Goal: Task Accomplishment & Management: Use online tool/utility

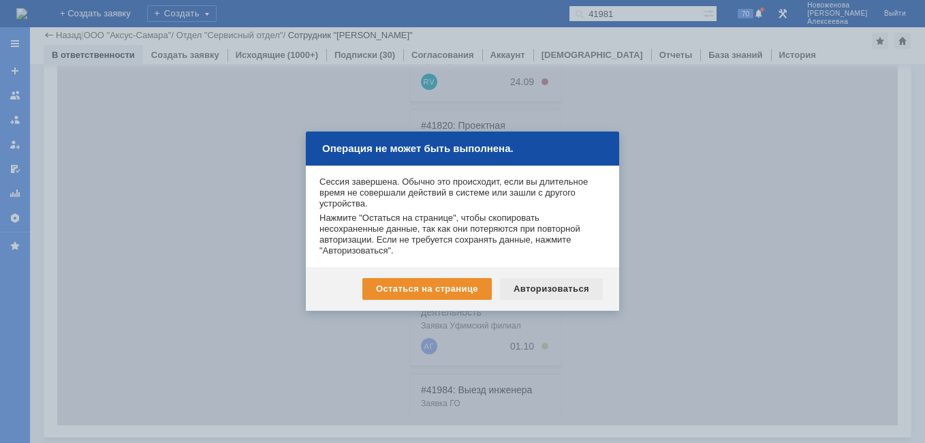
scroll to position [31, 0]
click at [556, 288] on div "Авторизоваться" at bounding box center [551, 289] width 103 height 22
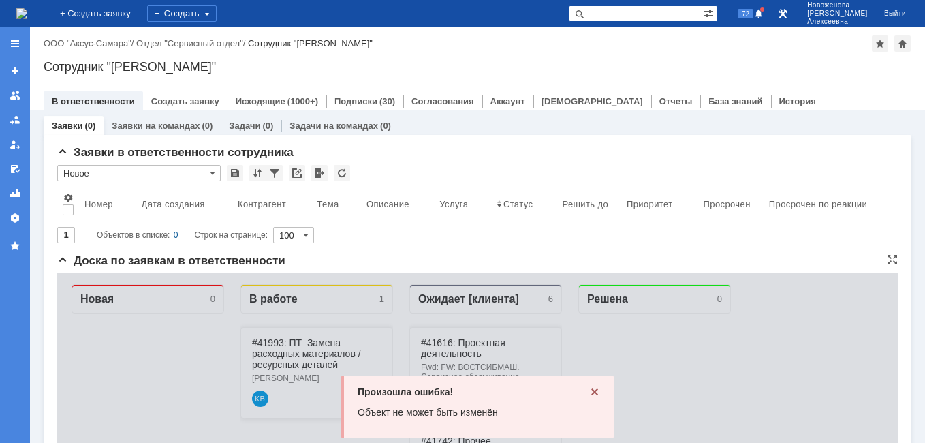
click at [585, 399] on div "Произошла ошибка! Объект не может быть изменён" at bounding box center [477, 406] width 273 height 63
drag, startPoint x: 598, startPoint y: 395, endPoint x: 590, endPoint y: 391, distance: 8.9
click at [590, 391] on div "Произошла ошибка! Объект не может быть изменён" at bounding box center [477, 406] width 273 height 63
click at [593, 392] on icon at bounding box center [594, 391] width 11 height 11
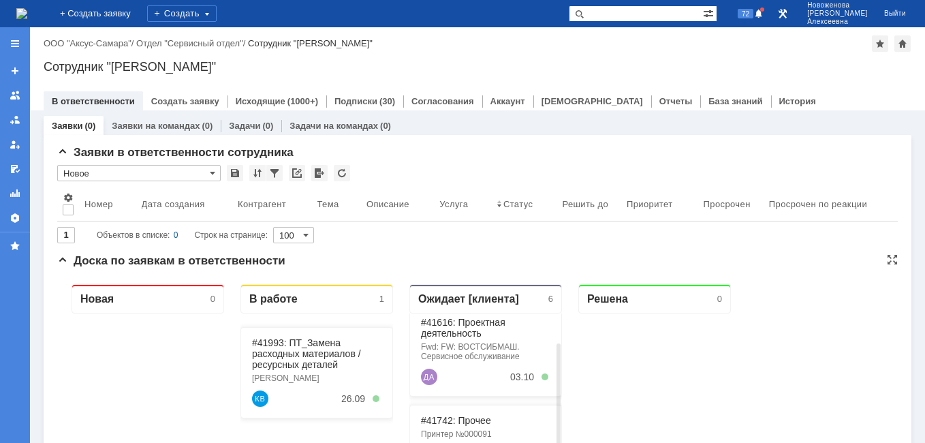
scroll to position [31, 0]
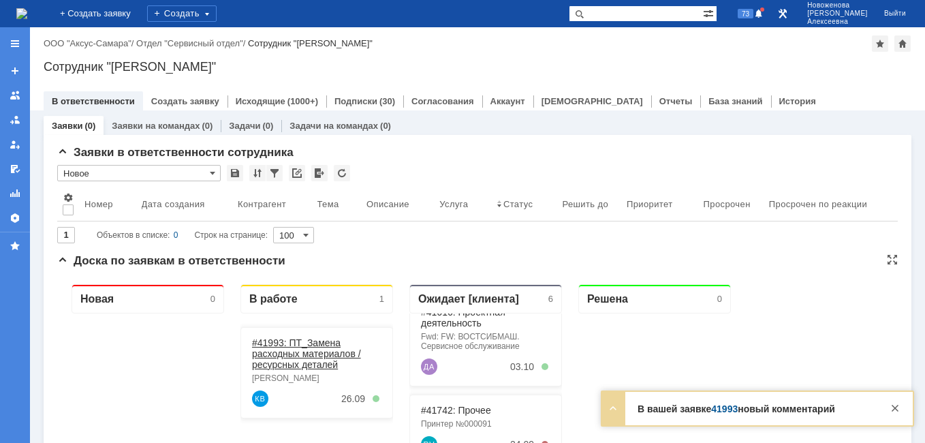
click at [314, 345] on link "#41993: ПТ_Замена расходных материалов / ресурсных деталей" at bounding box center [306, 353] width 109 height 33
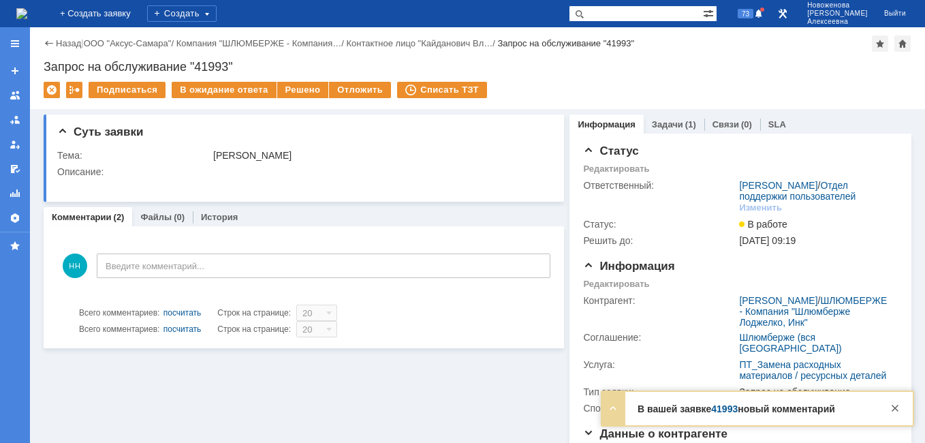
click at [728, 409] on link "41993" at bounding box center [724, 408] width 27 height 11
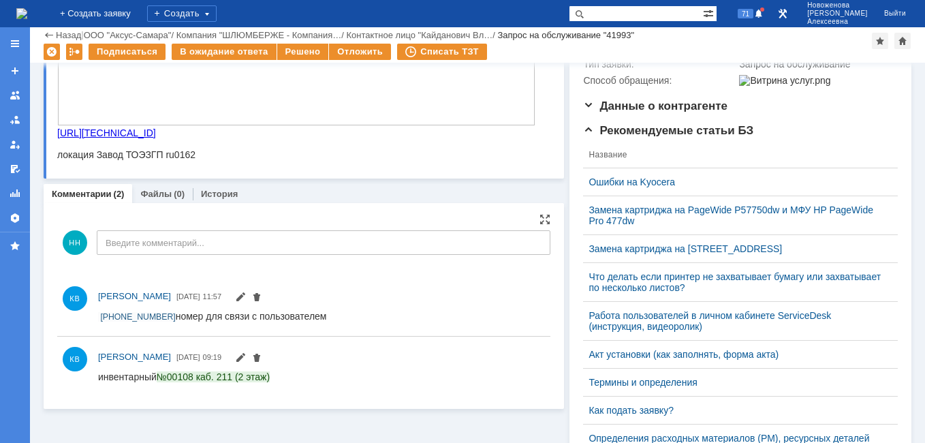
scroll to position [273, 0]
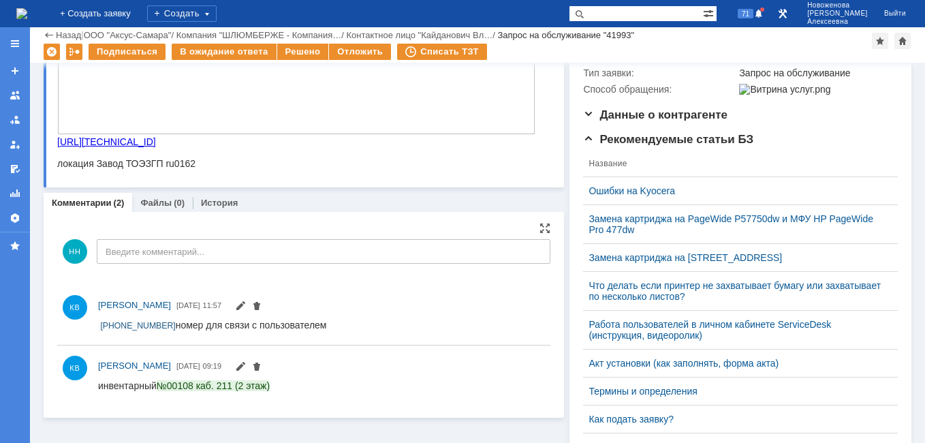
drag, startPoint x: 348, startPoint y: 328, endPoint x: 96, endPoint y: 325, distance: 251.5
click at [98, 325] on html "+7 912 388 85 75 номер для связи с пользователем" at bounding box center [318, 325] width 440 height 12
copy div "+7 912 388 85 75 номер для связи с пользователем"
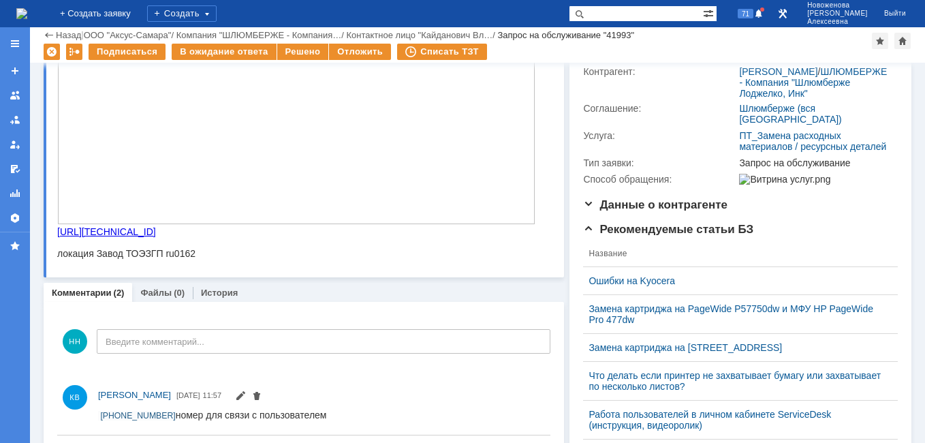
scroll to position [0, 0]
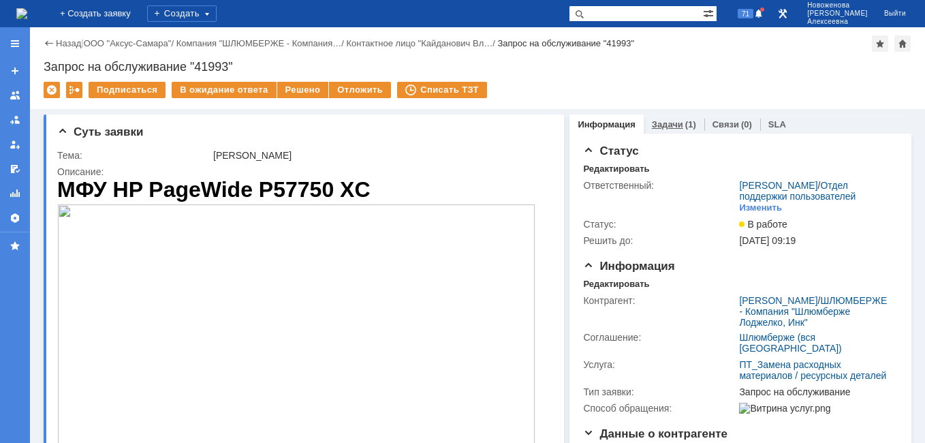
click at [652, 124] on link "Задачи" at bounding box center [667, 124] width 31 height 10
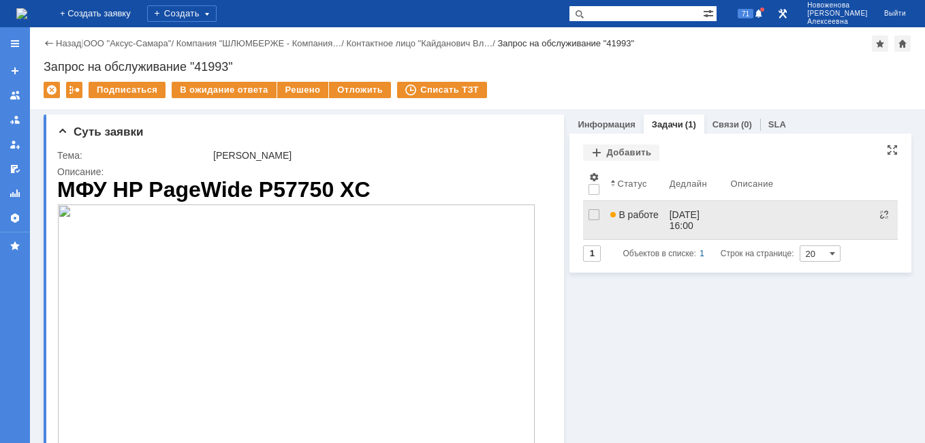
click at [630, 219] on span "В работе" at bounding box center [635, 214] width 48 height 11
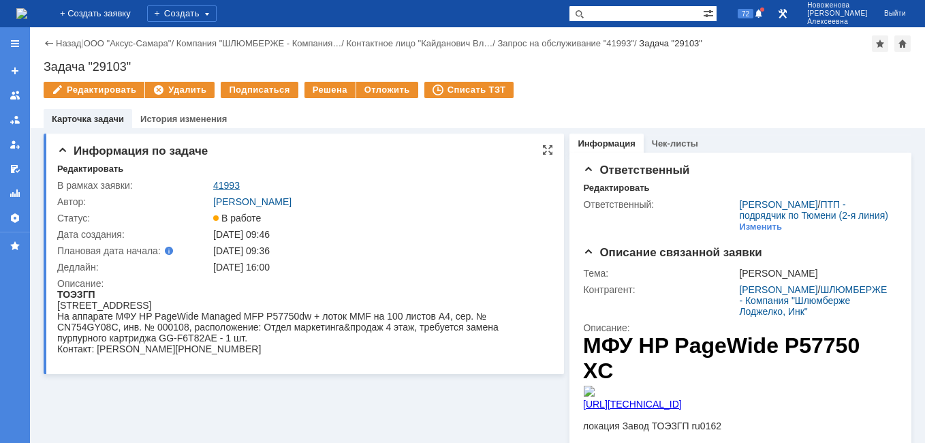
click at [222, 185] on link "41993" at bounding box center [226, 185] width 27 height 11
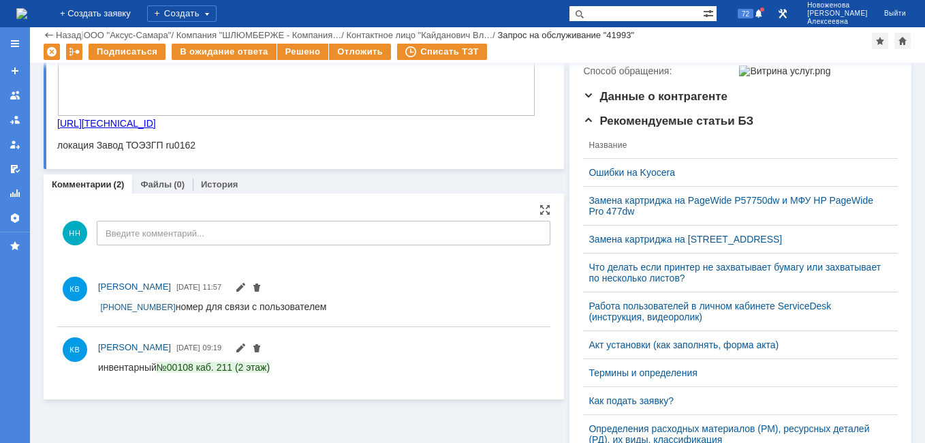
scroll to position [341, 0]
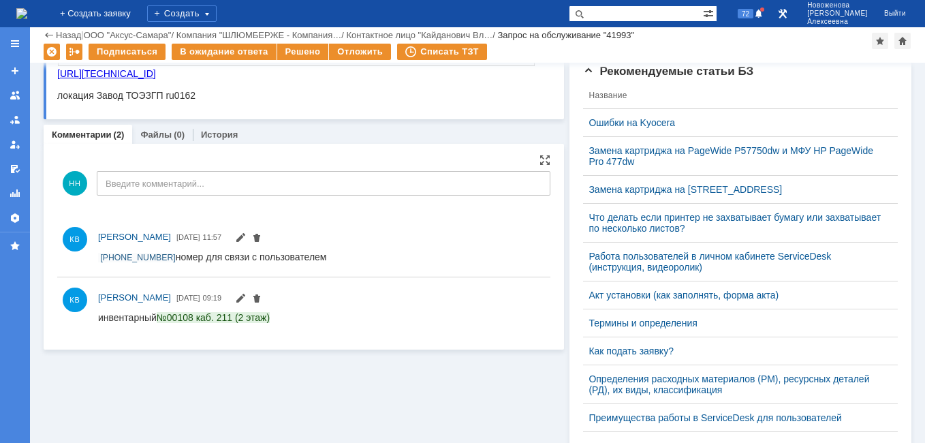
click at [289, 320] on html "инвентарный №00108 каб. 211 (2 этаж)" at bounding box center [318, 317] width 440 height 12
drag, startPoint x: 284, startPoint y: 320, endPoint x: 198, endPoint y: 321, distance: 86.5
click at [198, 321] on html "инвентарный №00108 каб. 211 (2 этаж)" at bounding box center [318, 317] width 440 height 12
copy span "каб. 211 (2 этаж)"
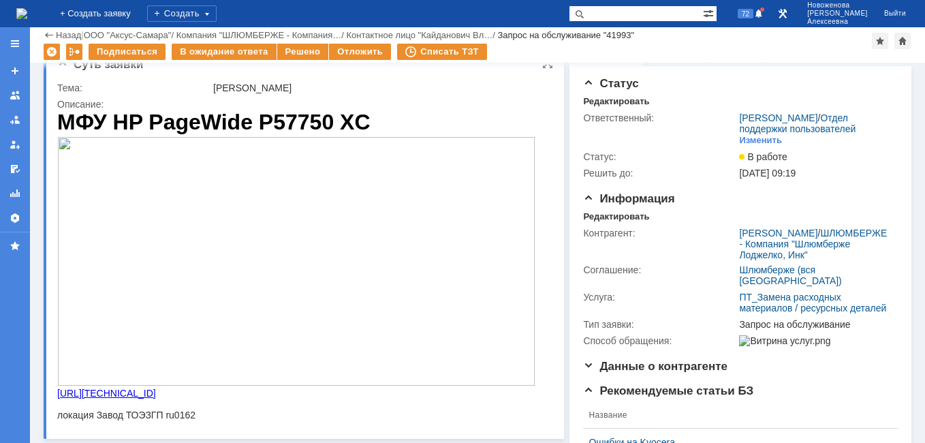
scroll to position [0, 0]
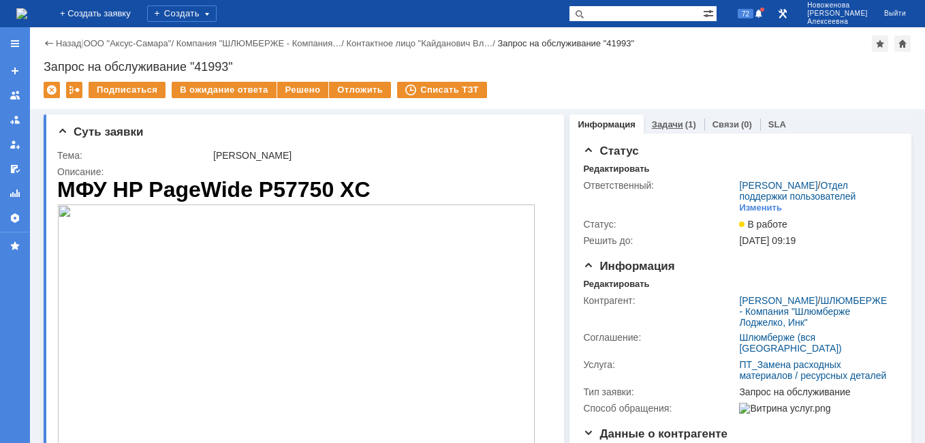
click at [664, 121] on link "Задачи" at bounding box center [667, 124] width 31 height 10
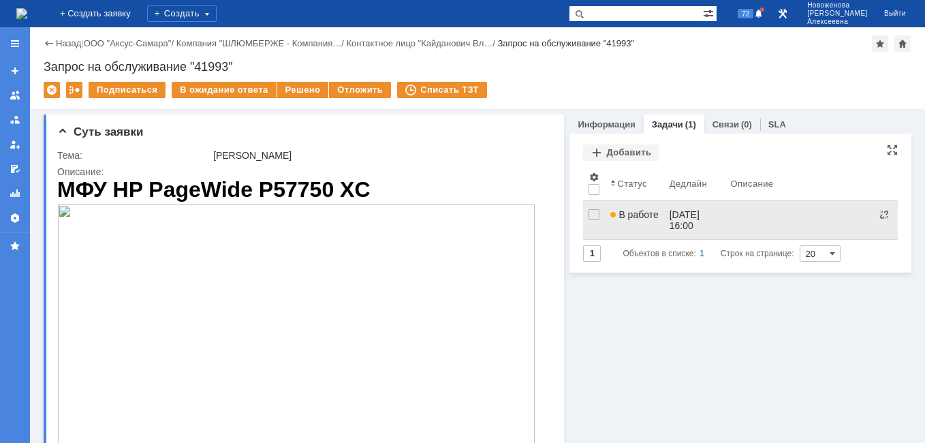
click at [674, 221] on div "26.09.2025 16:00" at bounding box center [686, 220] width 33 height 22
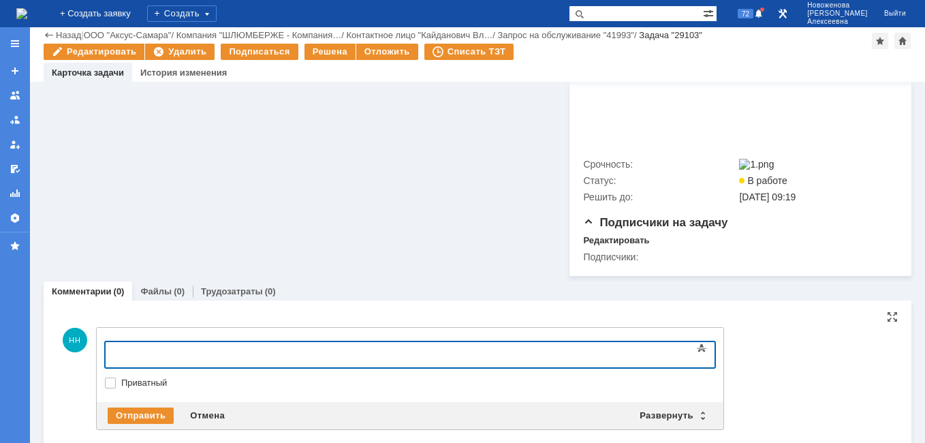
scroll to position [420, 0]
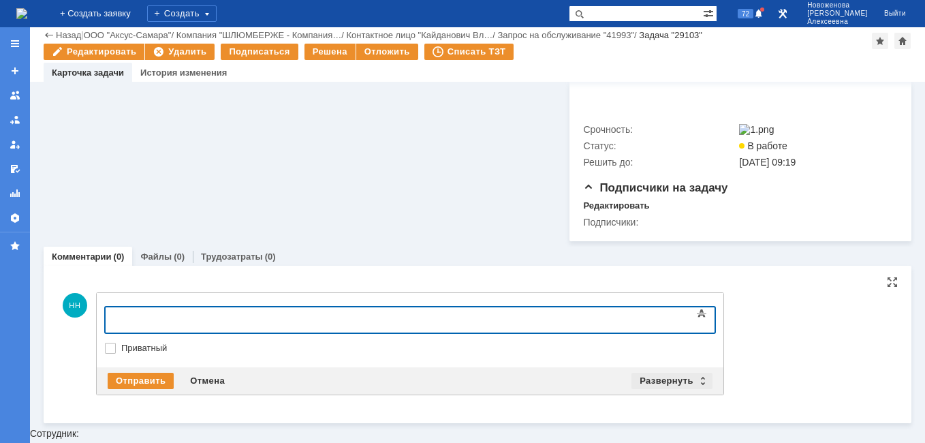
click at [703, 389] on div "Развернуть" at bounding box center [672, 381] width 81 height 16
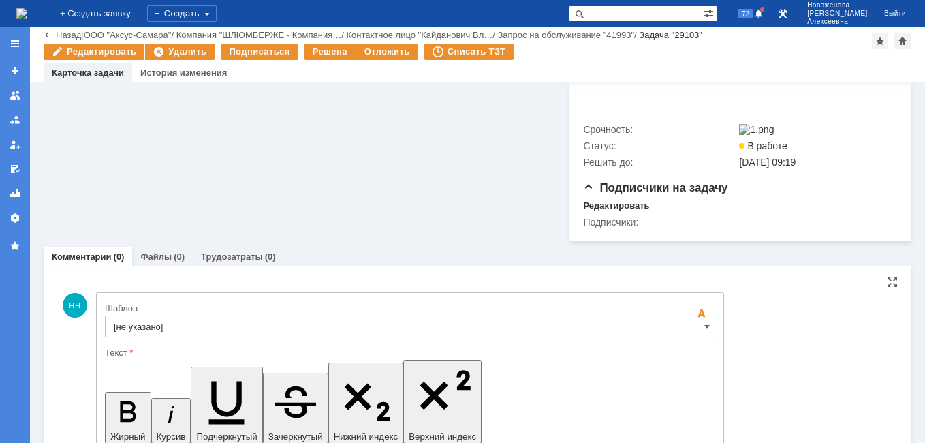
scroll to position [627, 0]
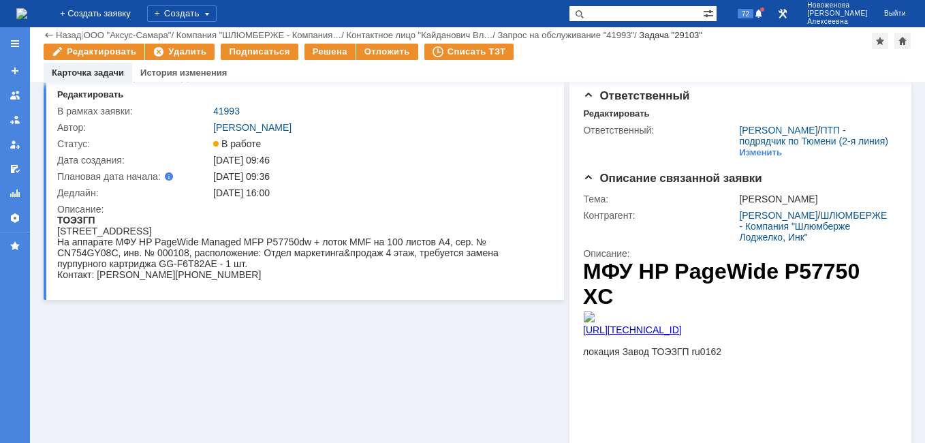
scroll to position [0, 0]
